Goal: Navigation & Orientation: Find specific page/section

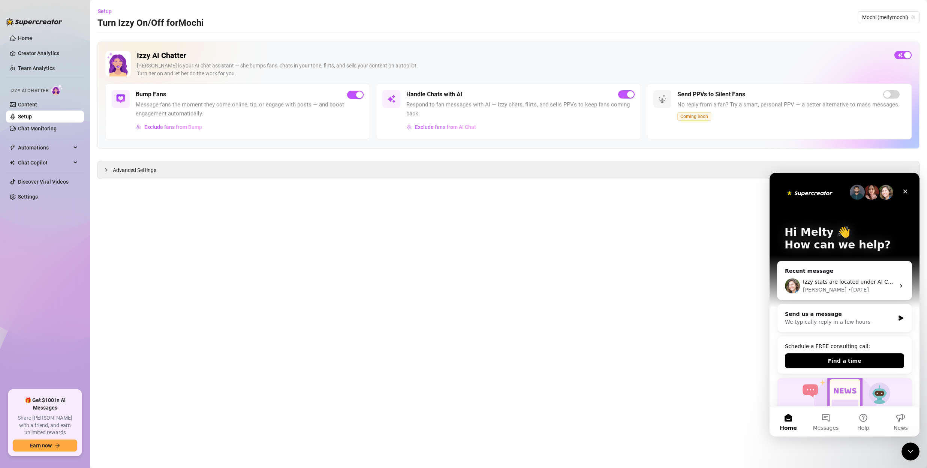
drag, startPoint x: 33, startPoint y: 69, endPoint x: 40, endPoint y: 75, distance: 9.6
click at [33, 69] on link "Team Analytics" at bounding box center [36, 68] width 37 height 6
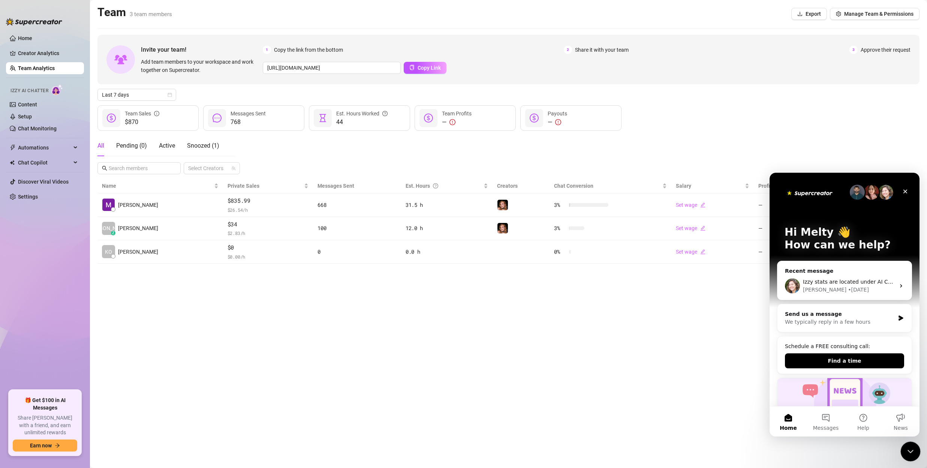
click at [914, 449] on div "Close Intercom Messenger" at bounding box center [909, 450] width 18 height 18
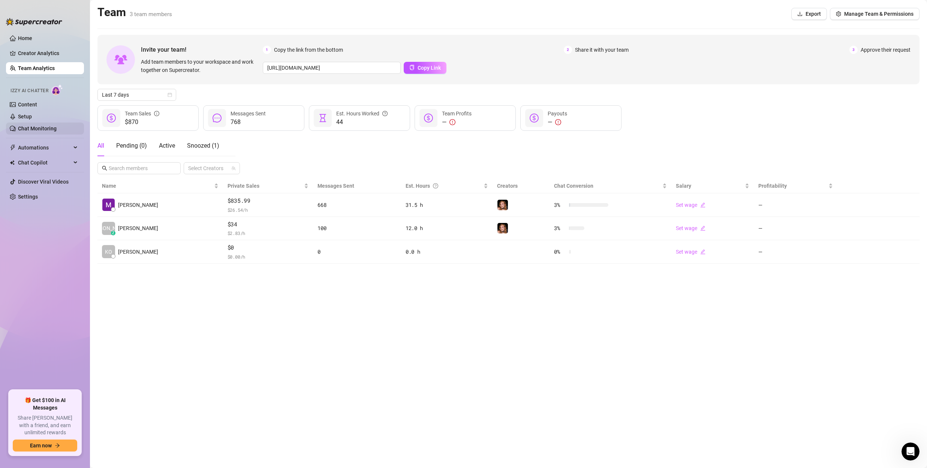
click at [48, 131] on link "Chat Monitoring" at bounding box center [37, 129] width 39 height 6
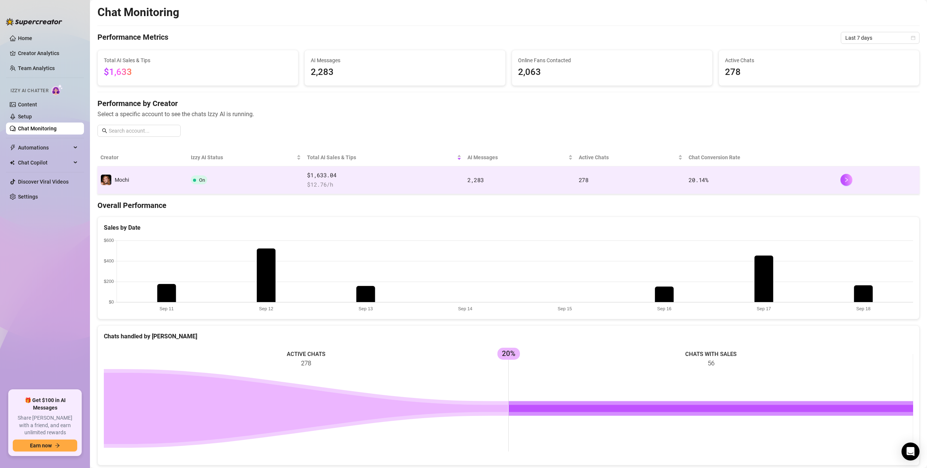
click at [760, 175] on td "20.14 %" at bounding box center [760, 180] width 151 height 28
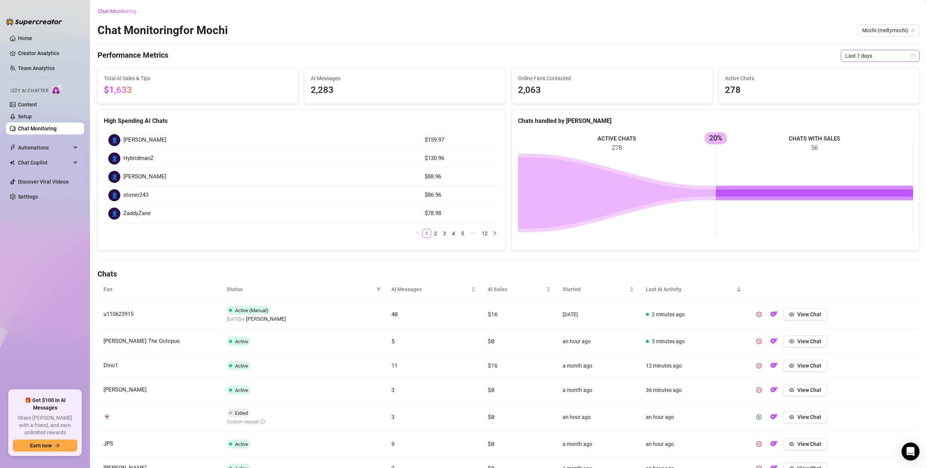
click at [873, 57] on span "Last 7 days" at bounding box center [880, 55] width 70 height 11
click at [869, 96] on div "Last 30 days" at bounding box center [880, 95] width 67 height 8
click at [30, 146] on span "Automations" at bounding box center [44, 148] width 53 height 12
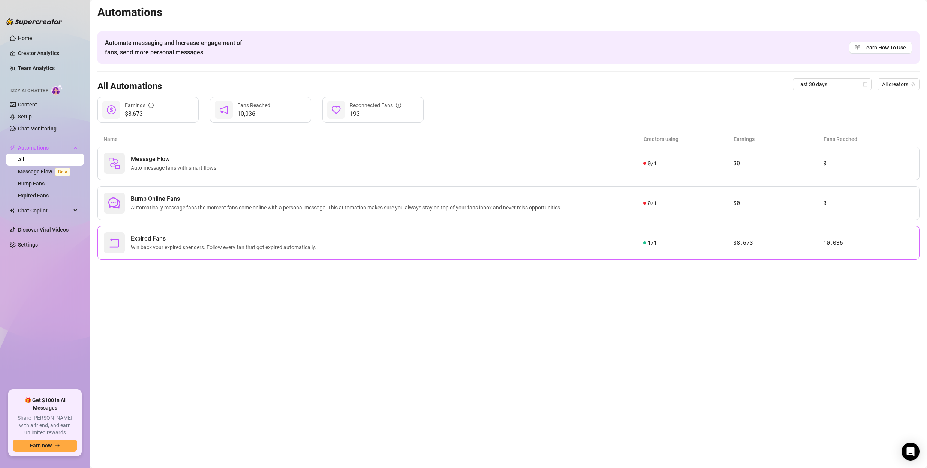
click at [294, 246] on span "Win back your expired spenders. Follow every fan that got expired automatically." at bounding box center [225, 247] width 188 height 8
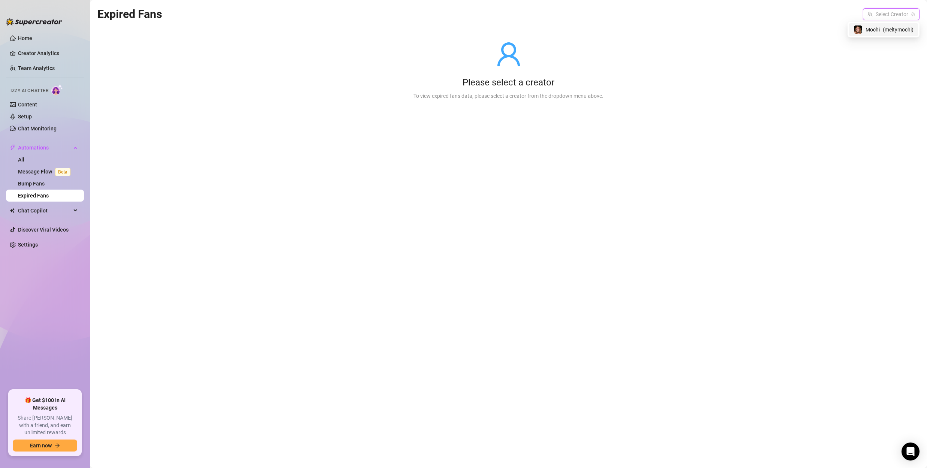
click at [877, 10] on input "search" at bounding box center [887, 14] width 41 height 11
click at [883, 27] on span "( meltymochi )" at bounding box center [898, 29] width 31 height 8
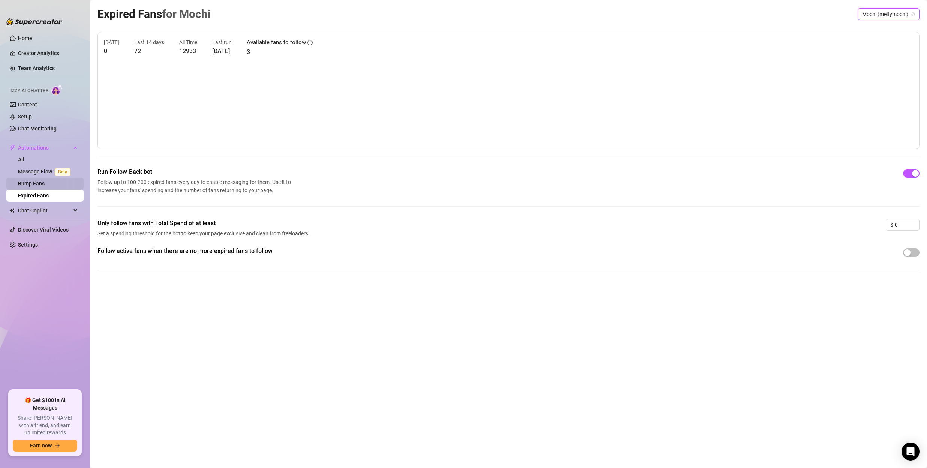
click at [34, 183] on link "Bump Fans" at bounding box center [31, 184] width 27 height 6
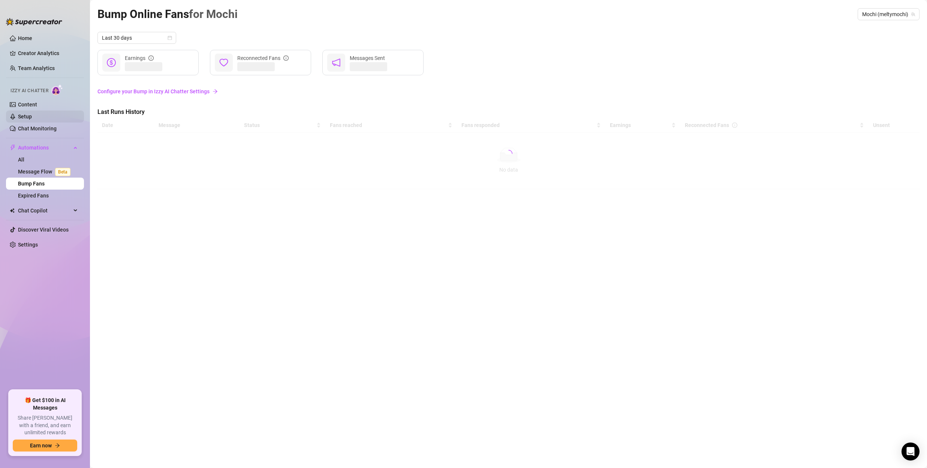
click at [32, 117] on link "Setup" at bounding box center [25, 117] width 14 height 6
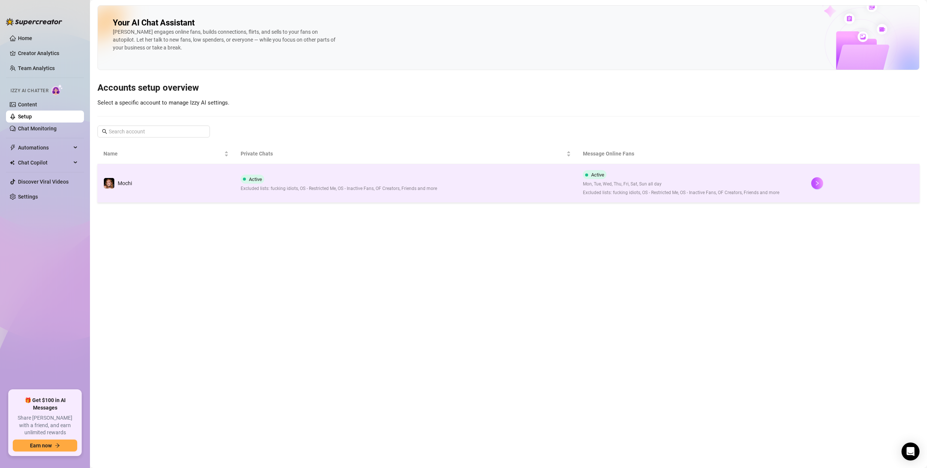
click at [452, 176] on td "Active Excluded lists: fucking idiots, OS - Restricted Me, OS - Inactive Fans, …" at bounding box center [406, 183] width 343 height 39
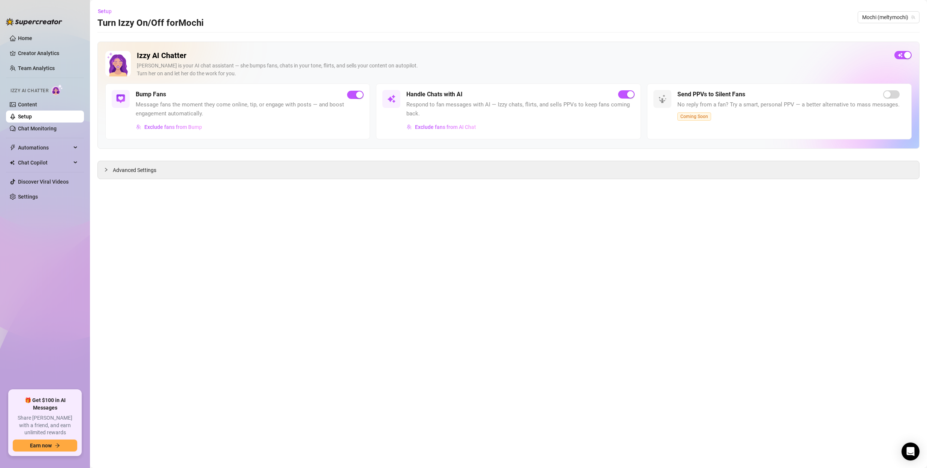
click at [712, 104] on span "No reply from a fan? Try a smart, personal PPV — a better alternative to mass m…" at bounding box center [788, 104] width 222 height 9
click at [737, 96] on h5 "Send PPVs to Silent Fans" at bounding box center [711, 94] width 68 height 9
click at [751, 94] on div "Send PPVs to Silent Fans" at bounding box center [788, 94] width 222 height 9
drag, startPoint x: 751, startPoint y: 94, endPoint x: 755, endPoint y: 93, distance: 4.1
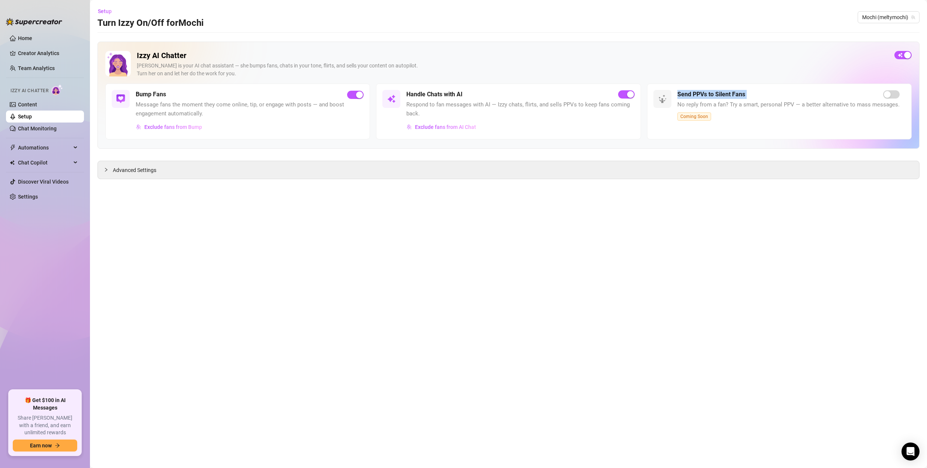
click at [753, 93] on div "Send PPVs to Silent Fans" at bounding box center [788, 94] width 222 height 9
click at [733, 184] on main "Setup Turn Izzy On/Off for Mochi Mochi (meltymochi) Izzy AI Chatter [PERSON_NAM…" at bounding box center [508, 234] width 837 height 468
click at [47, 69] on link "Team Analytics" at bounding box center [36, 68] width 37 height 6
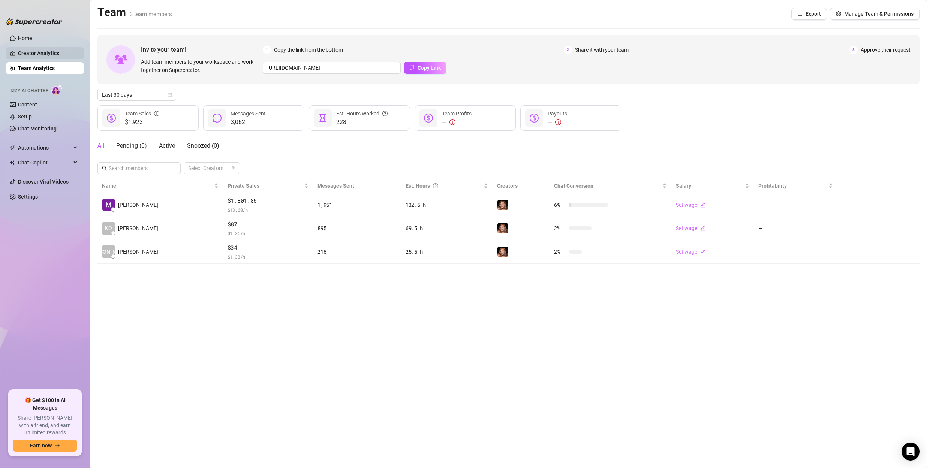
click at [50, 54] on link "Creator Analytics" at bounding box center [48, 53] width 60 height 12
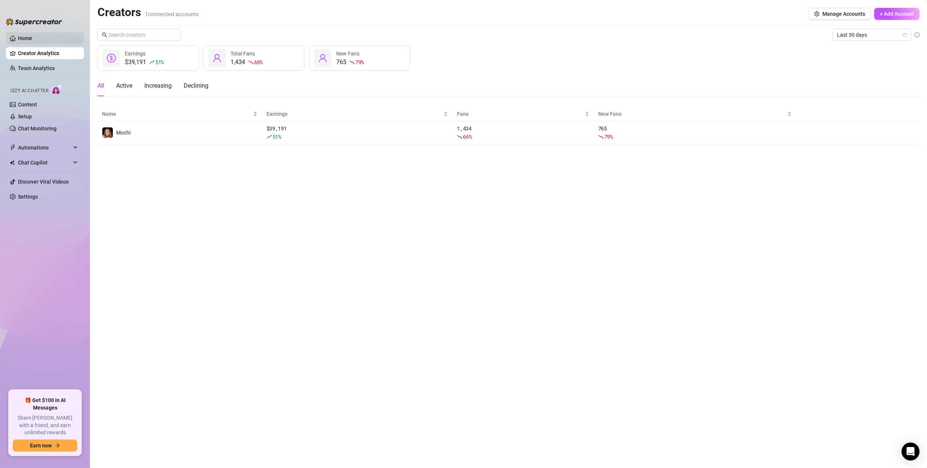
click at [32, 39] on link "Home" at bounding box center [25, 38] width 14 height 6
